Goal: Check status: Check status

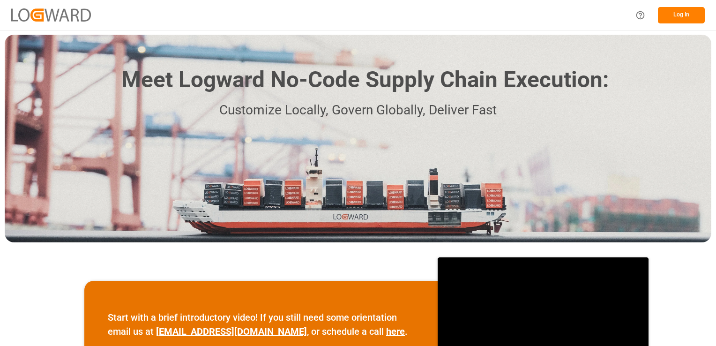
click at [679, 16] on button "Log In" at bounding box center [680, 15] width 47 height 16
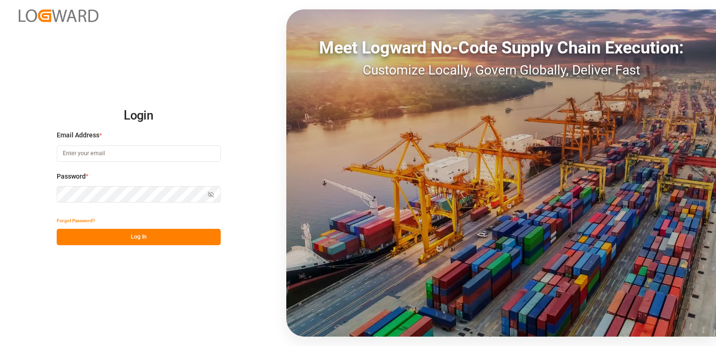
type input "[PERSON_NAME][EMAIL_ADDRESS][PERSON_NAME][DOMAIN_NAME]"
click at [145, 240] on button "Log In" at bounding box center [139, 237] width 164 height 16
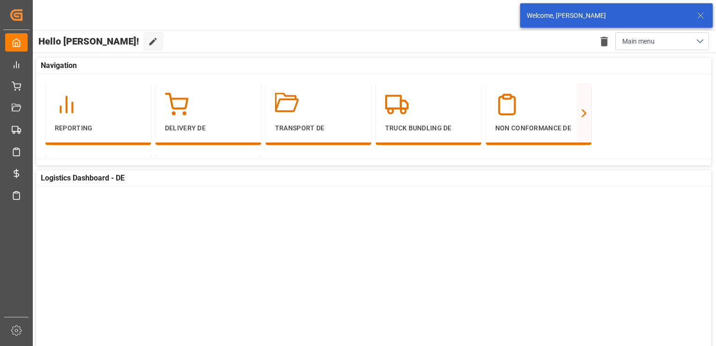
click at [174, 41] on div "Hello [PERSON_NAME]! Edit Cockpit Delete template Main menu" at bounding box center [373, 41] width 684 height 22
click at [208, 111] on div at bounding box center [208, 104] width 87 height 23
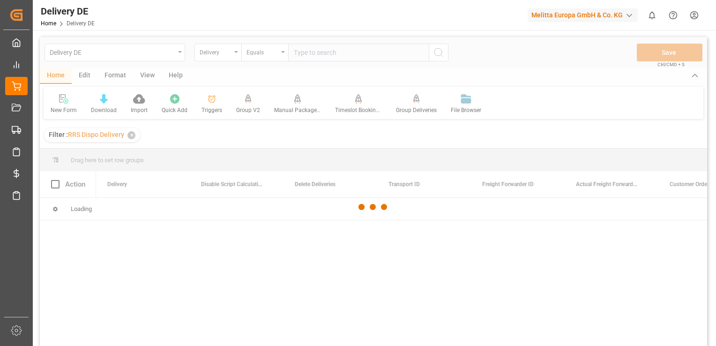
click at [342, 55] on div at bounding box center [373, 207] width 667 height 340
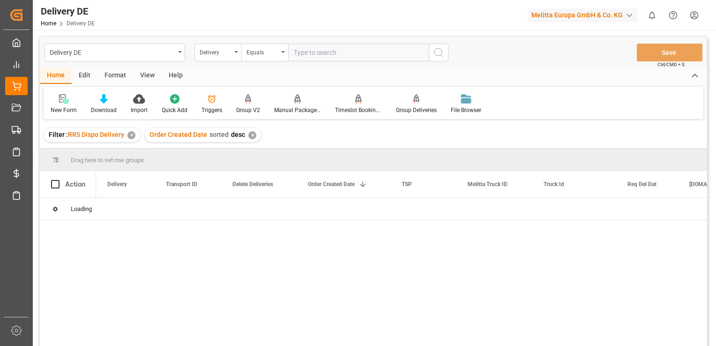
click at [342, 55] on input "text" at bounding box center [358, 53] width 140 height 18
paste input "986b8d25a15c"
type input "986b8d25a15c"
click at [235, 48] on div "Delivery" at bounding box center [217, 53] width 47 height 18
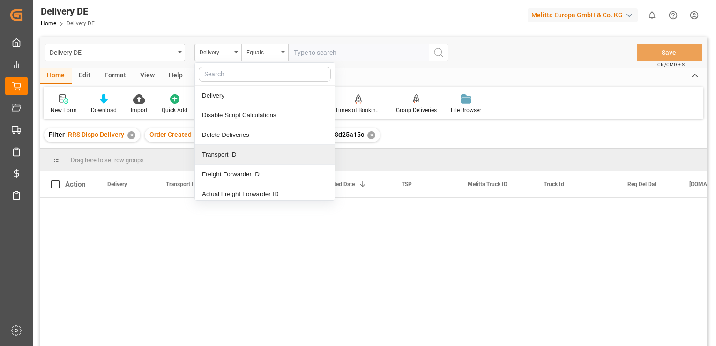
click at [234, 159] on div "Transport ID" at bounding box center [265, 155] width 140 height 20
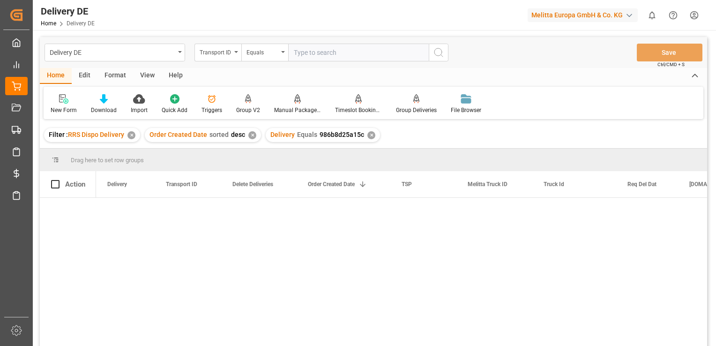
click at [323, 55] on input "text" at bounding box center [358, 53] width 140 height 18
paste input "986b8d25a15c"
type input "986b8d25a15c"
click at [367, 137] on div "✕" at bounding box center [371, 135] width 8 height 8
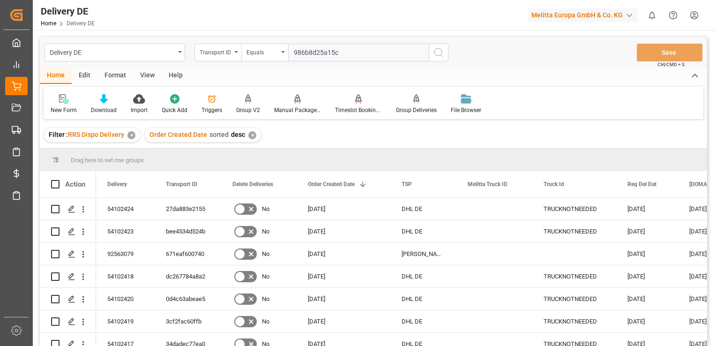
click at [442, 55] on icon "search button" at bounding box center [438, 52] width 11 height 11
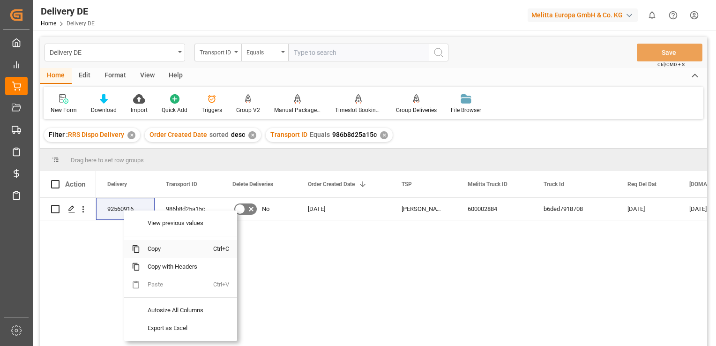
click at [154, 244] on span "Copy" at bounding box center [176, 249] width 73 height 18
